Goal: Information Seeking & Learning: Learn about a topic

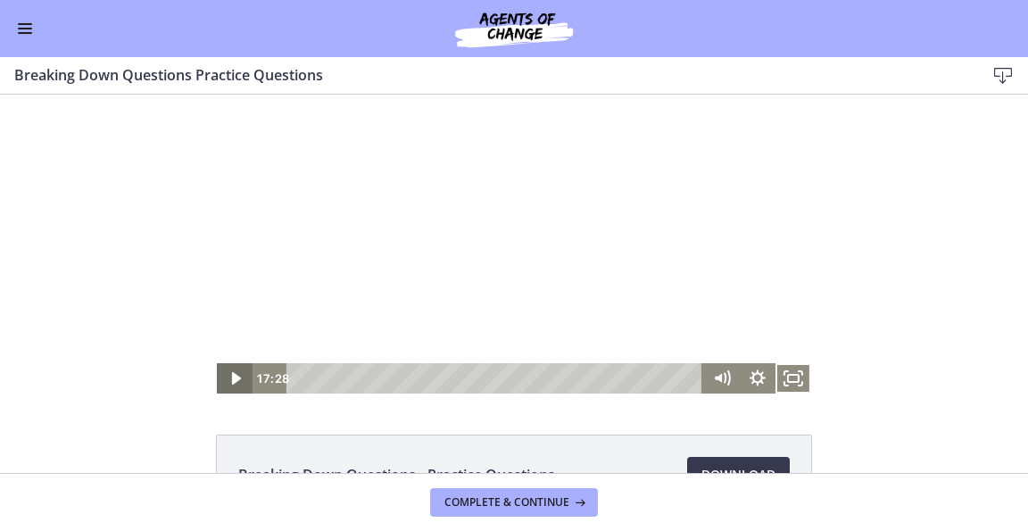
scroll to position [63, 0]
click at [236, 383] on icon "Play Video" at bounding box center [236, 378] width 43 height 37
click at [789, 385] on icon "Fullscreen" at bounding box center [793, 378] width 36 height 30
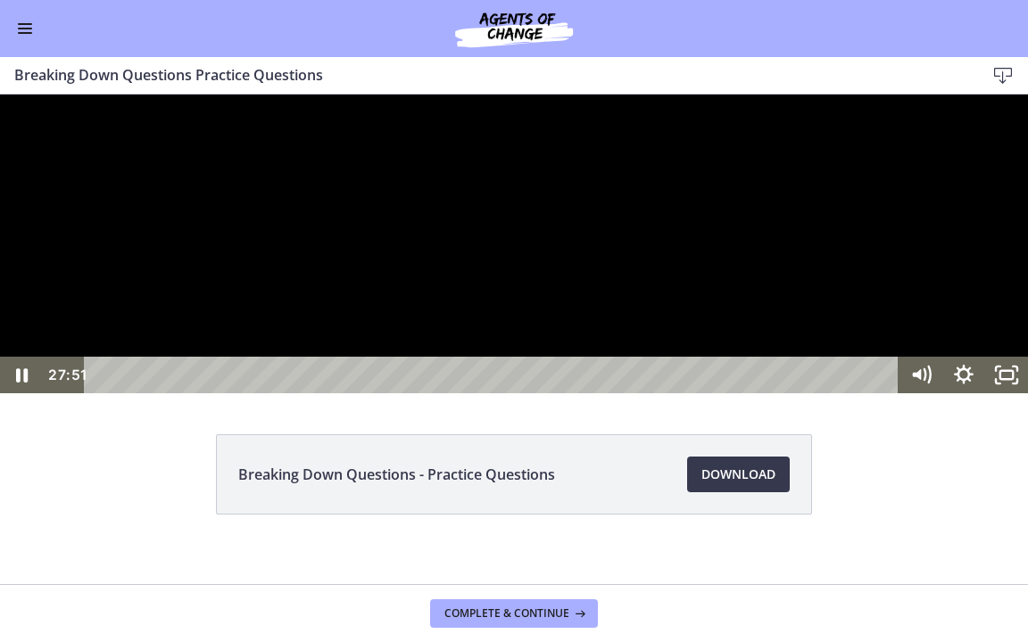
click at [68, 394] on div "27:51 0:00" at bounding box center [471, 375] width 857 height 37
click at [178, 394] on div at bounding box center [514, 244] width 1028 height 299
click at [334, 394] on div at bounding box center [514, 244] width 1028 height 299
click at [336, 394] on div at bounding box center [514, 244] width 1028 height 299
click at [1006, 397] on icon "Unfullscreen" at bounding box center [1007, 375] width 52 height 44
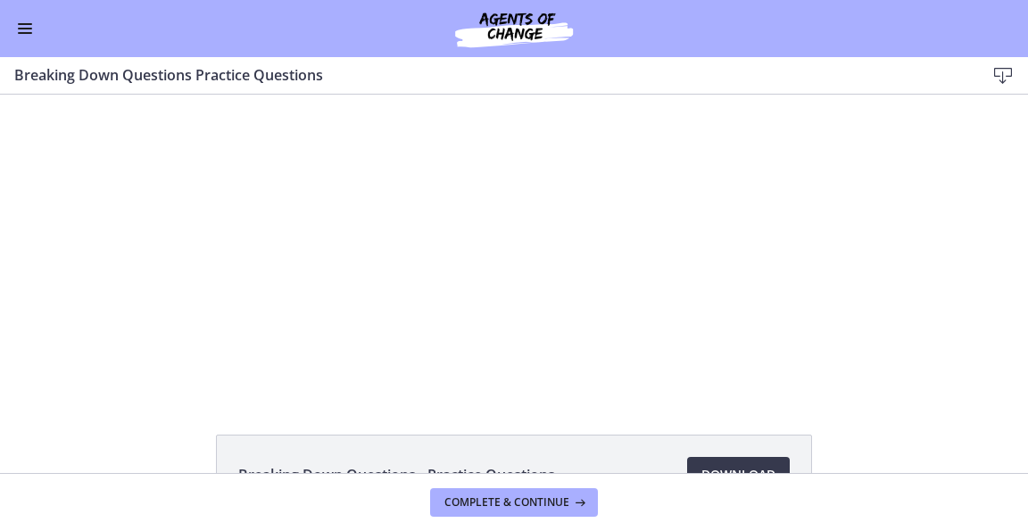
scroll to position [127, 0]
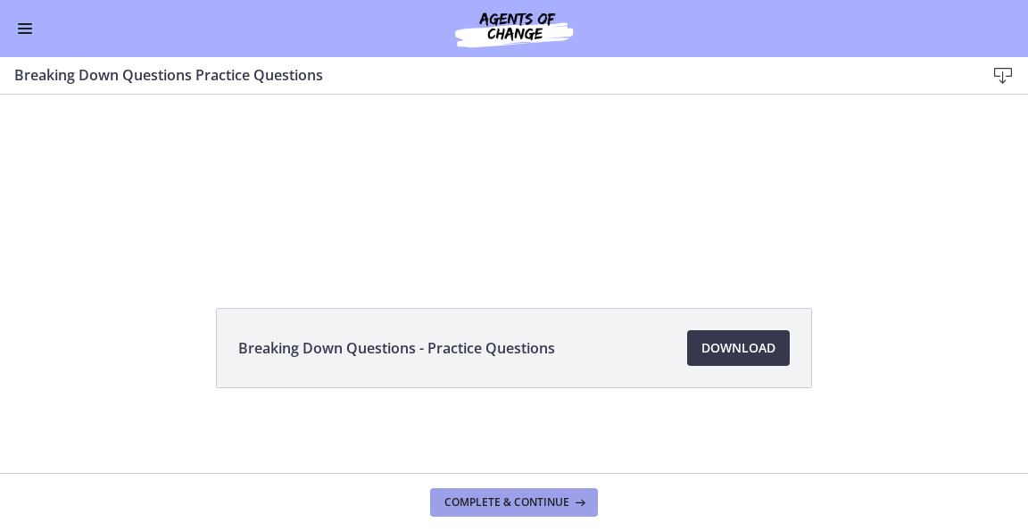
click at [486, 509] on span "Complete & continue" at bounding box center [506, 502] width 125 height 14
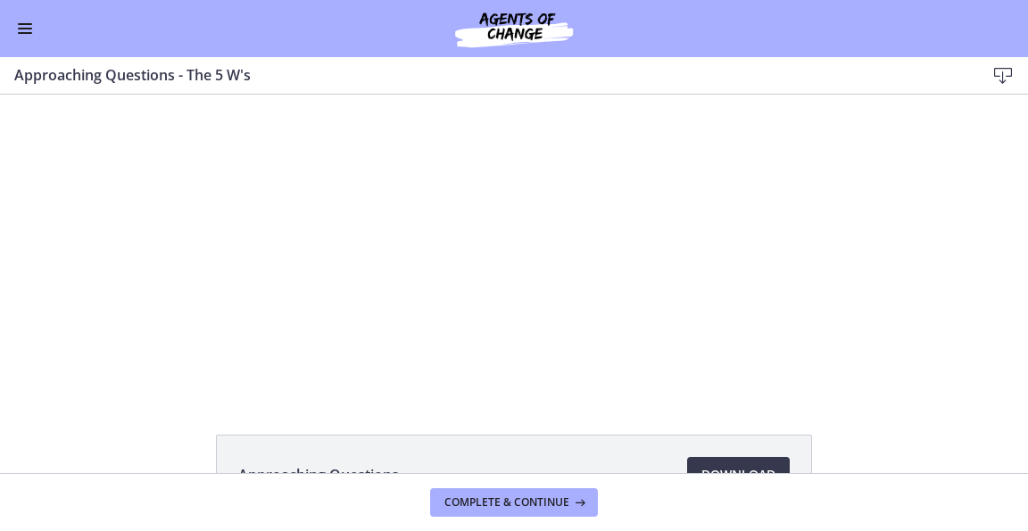
click at [22, 25] on button "Enable menu" at bounding box center [24, 28] width 21 height 21
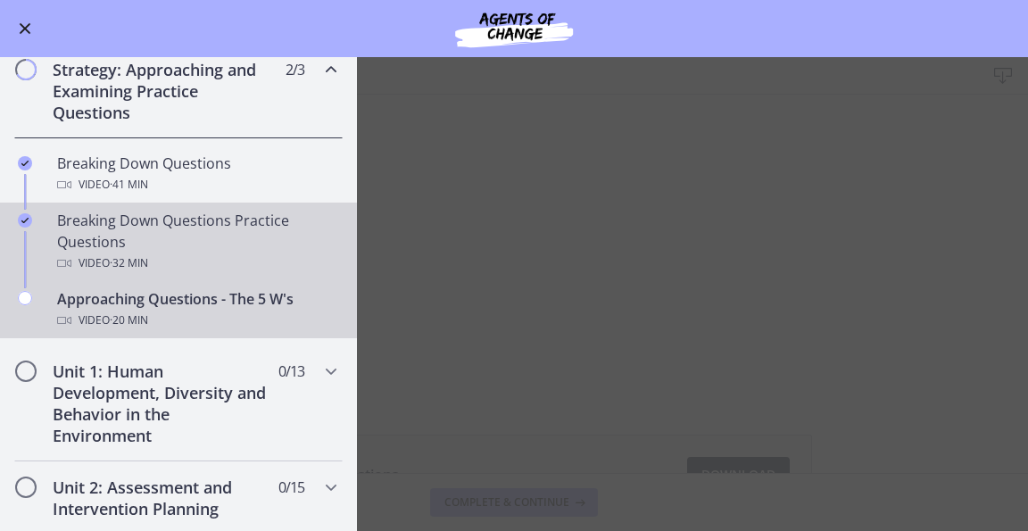
scroll to position [331, 0]
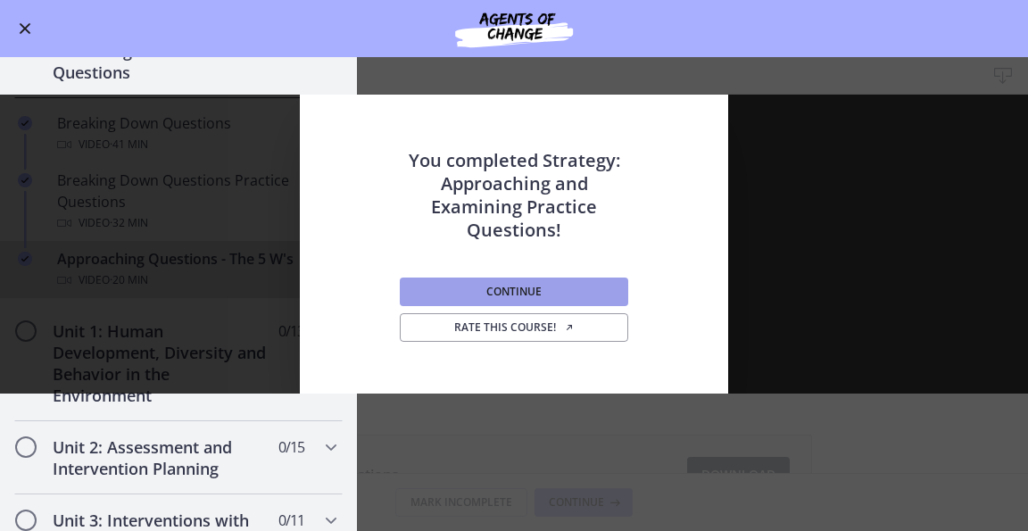
click at [432, 281] on button "Continue" at bounding box center [514, 292] width 228 height 29
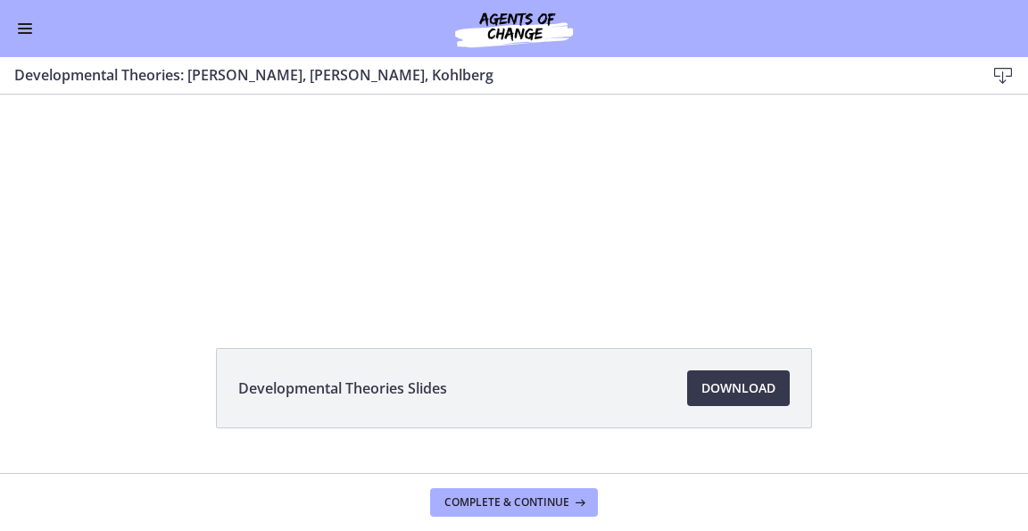
scroll to position [127, 0]
